Goal: Transaction & Acquisition: Obtain resource

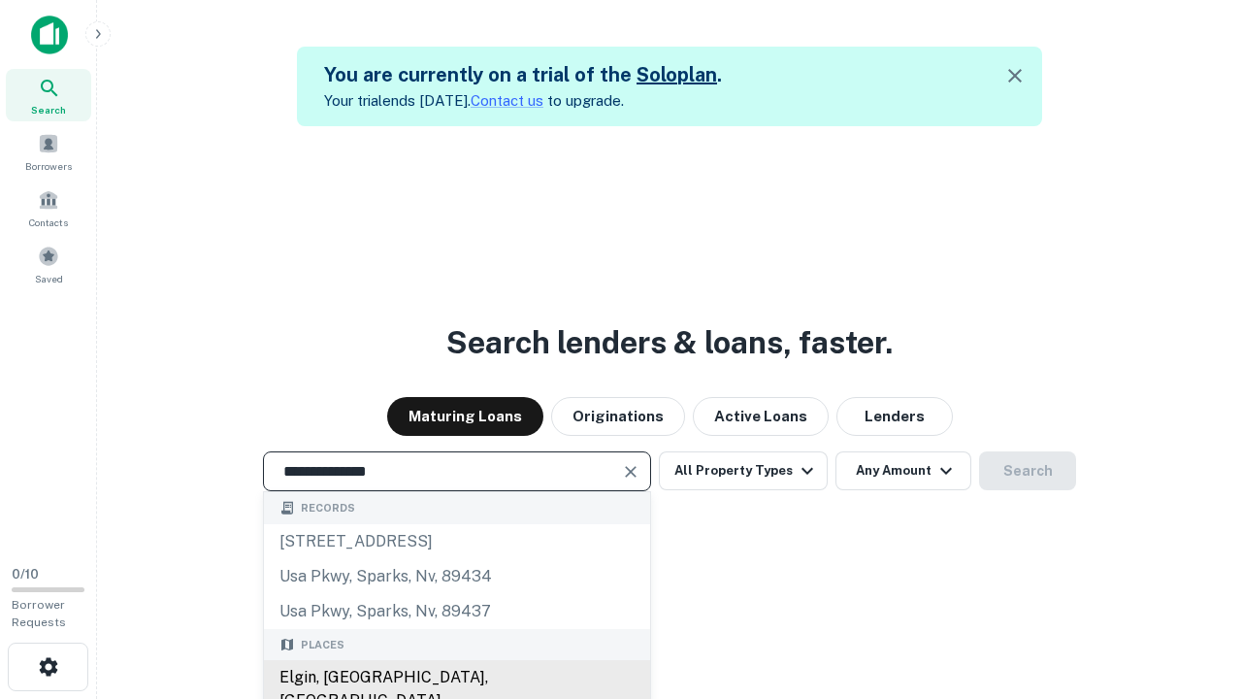
click at [456, 677] on div "Elgin, [GEOGRAPHIC_DATA], [GEOGRAPHIC_DATA]" at bounding box center [457, 689] width 386 height 58
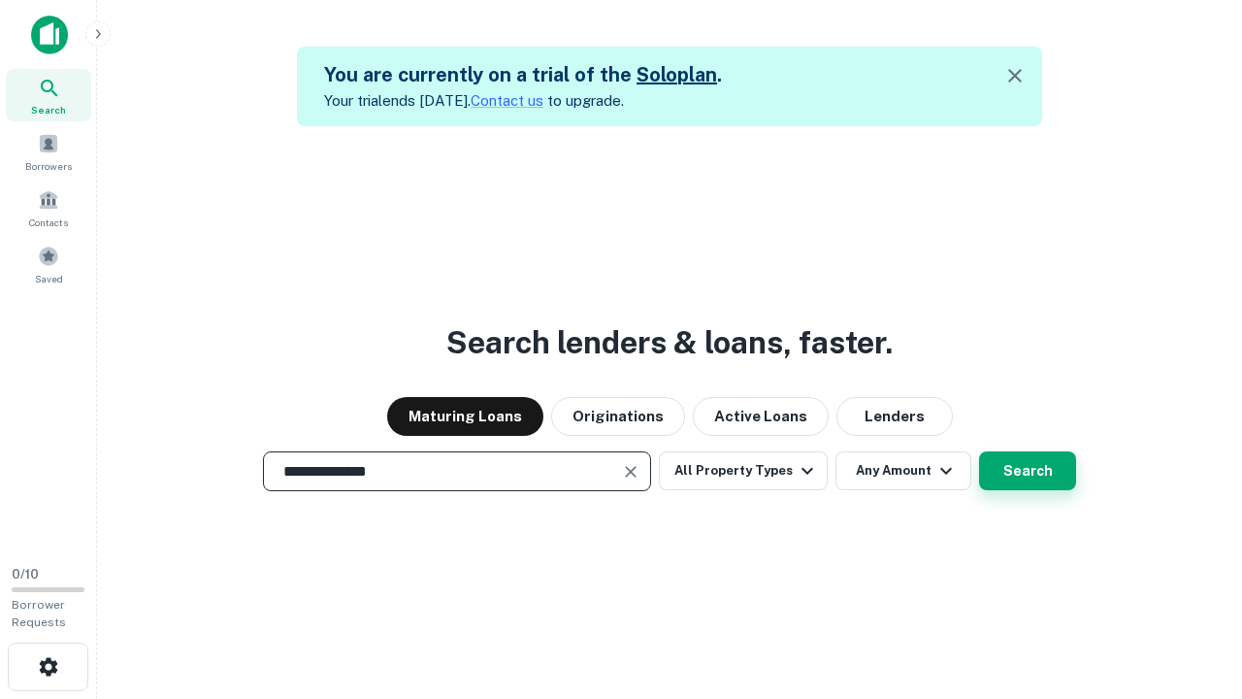
type input "**********"
click at [979, 451] on button "Search" at bounding box center [1027, 470] width 97 height 39
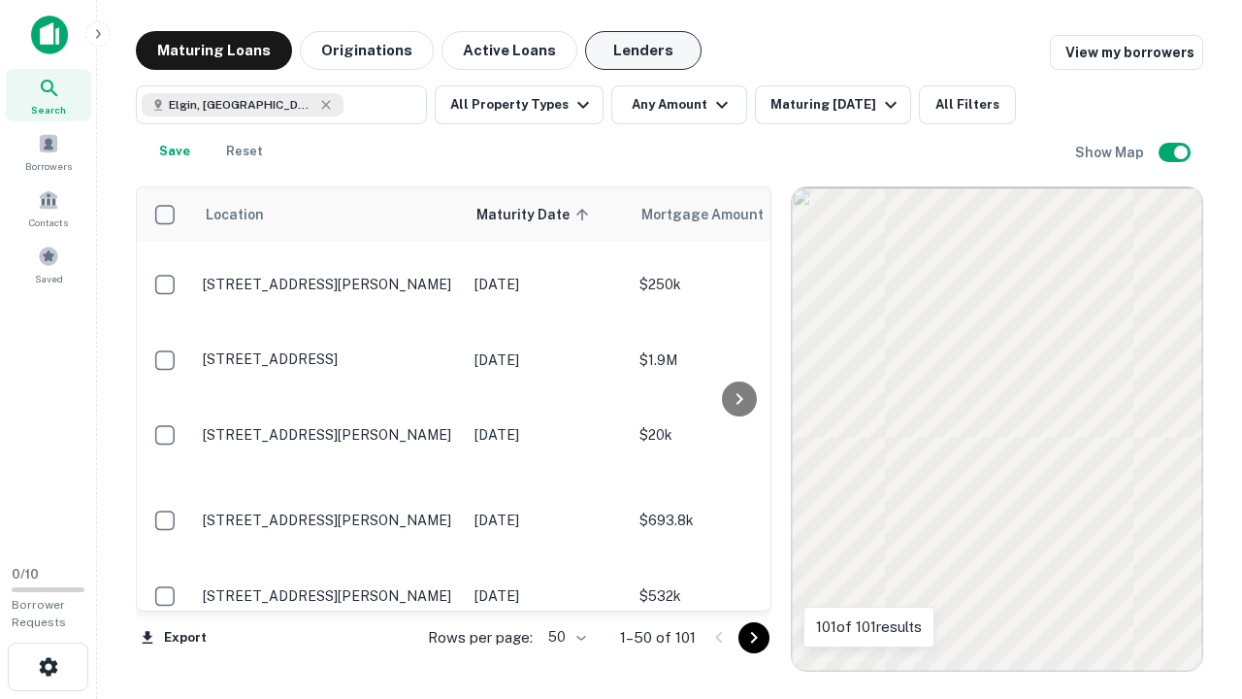
click at [644, 50] on button "Lenders" at bounding box center [643, 50] width 116 height 39
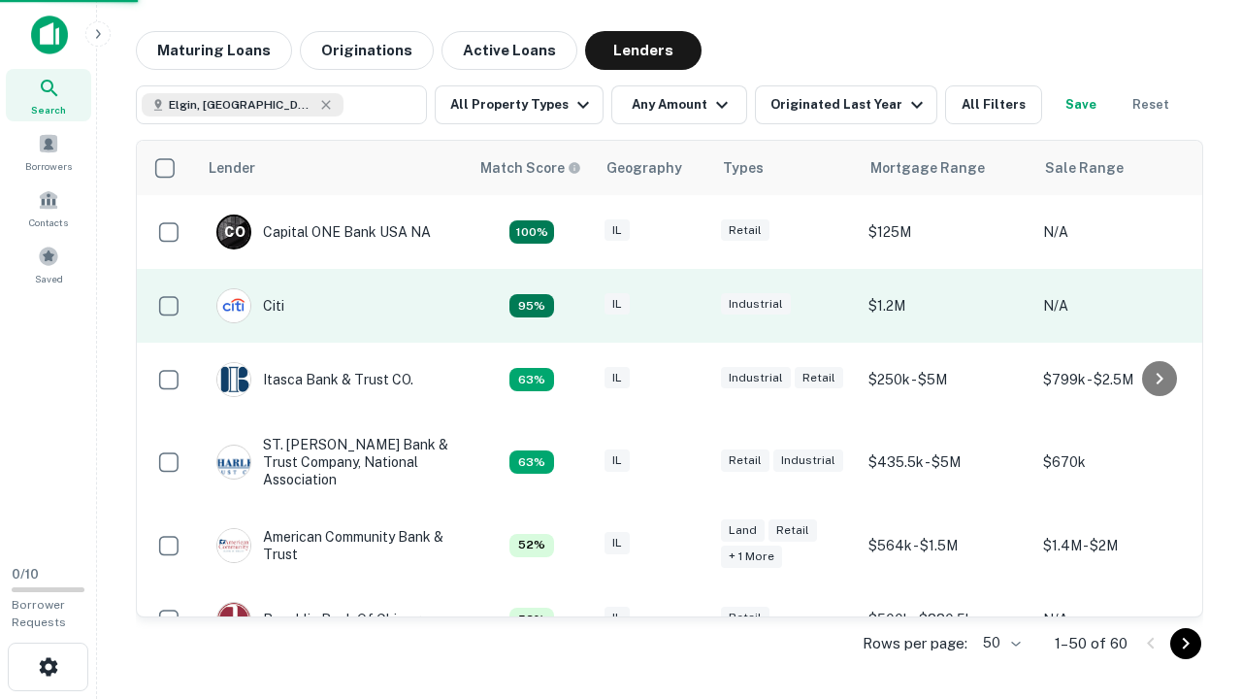
click at [689, 306] on div "IL" at bounding box center [653, 306] width 97 height 26
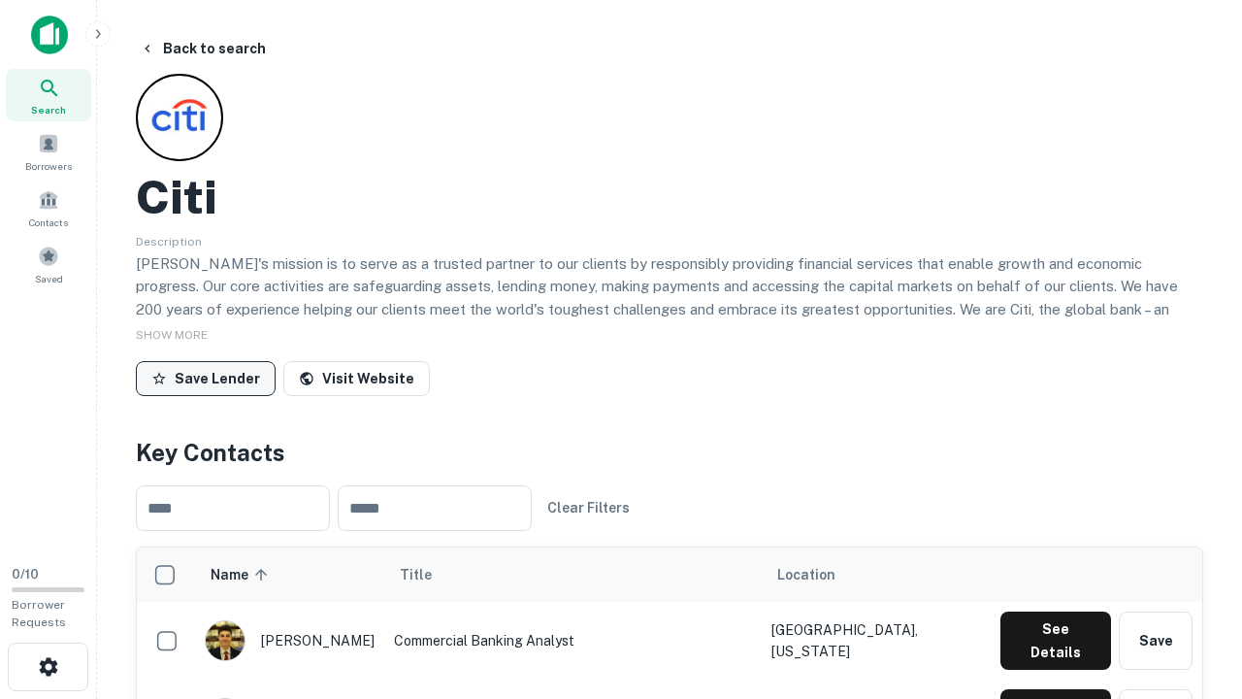
click at [206, 378] on button "Save Lender" at bounding box center [206, 378] width 140 height 35
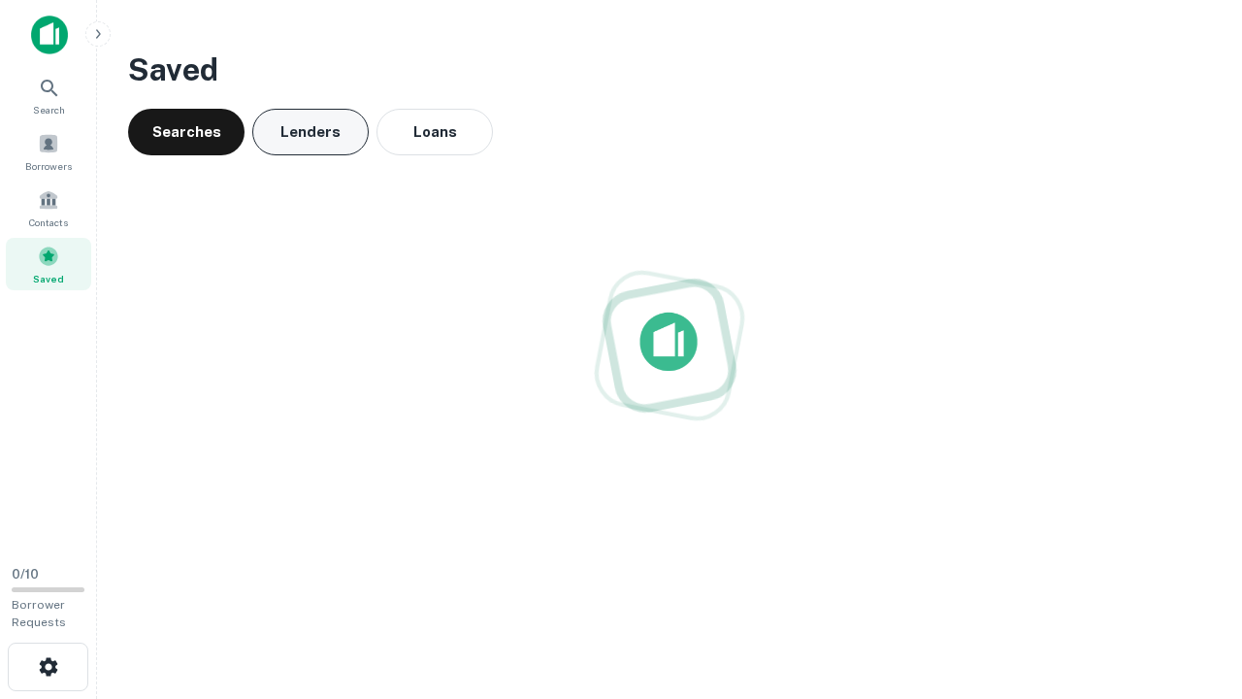
click at [311, 132] on button "Lenders" at bounding box center [310, 132] width 116 height 47
